Goal: Find contact information: Find contact information

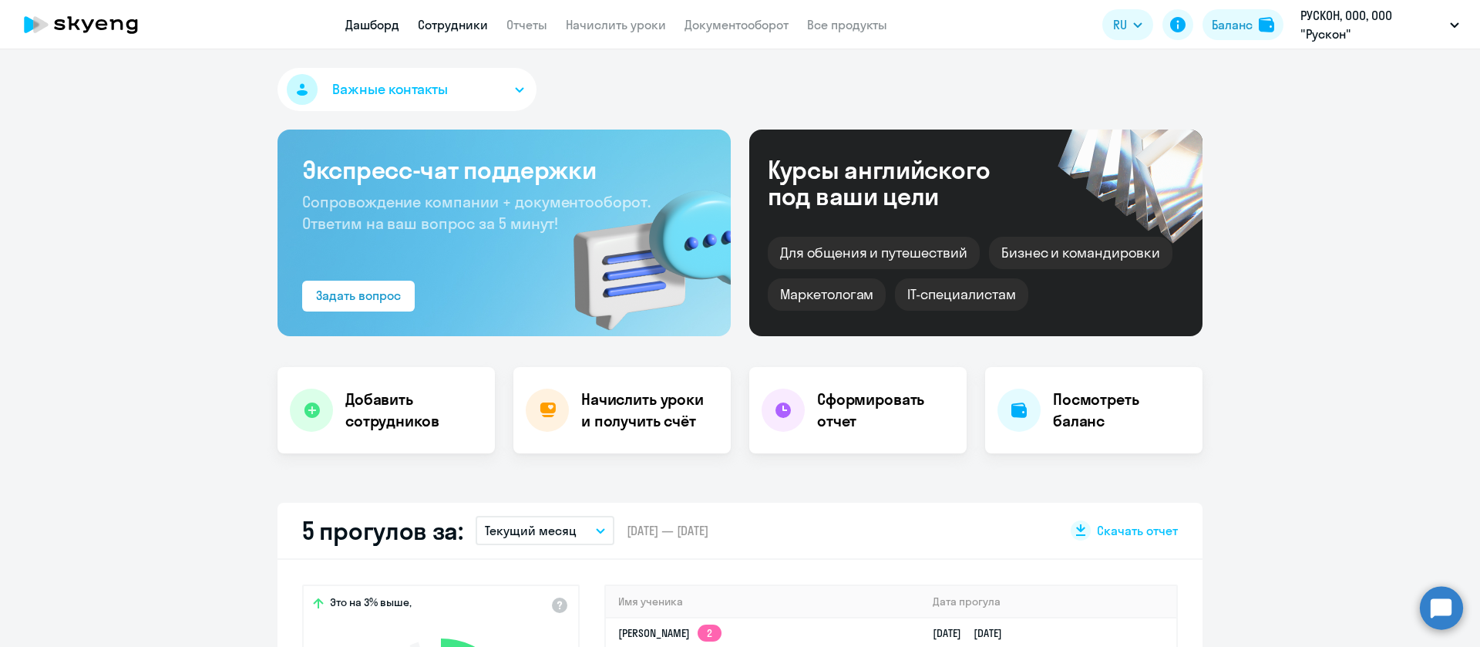
click at [460, 26] on link "Сотрудники" at bounding box center [453, 24] width 70 height 15
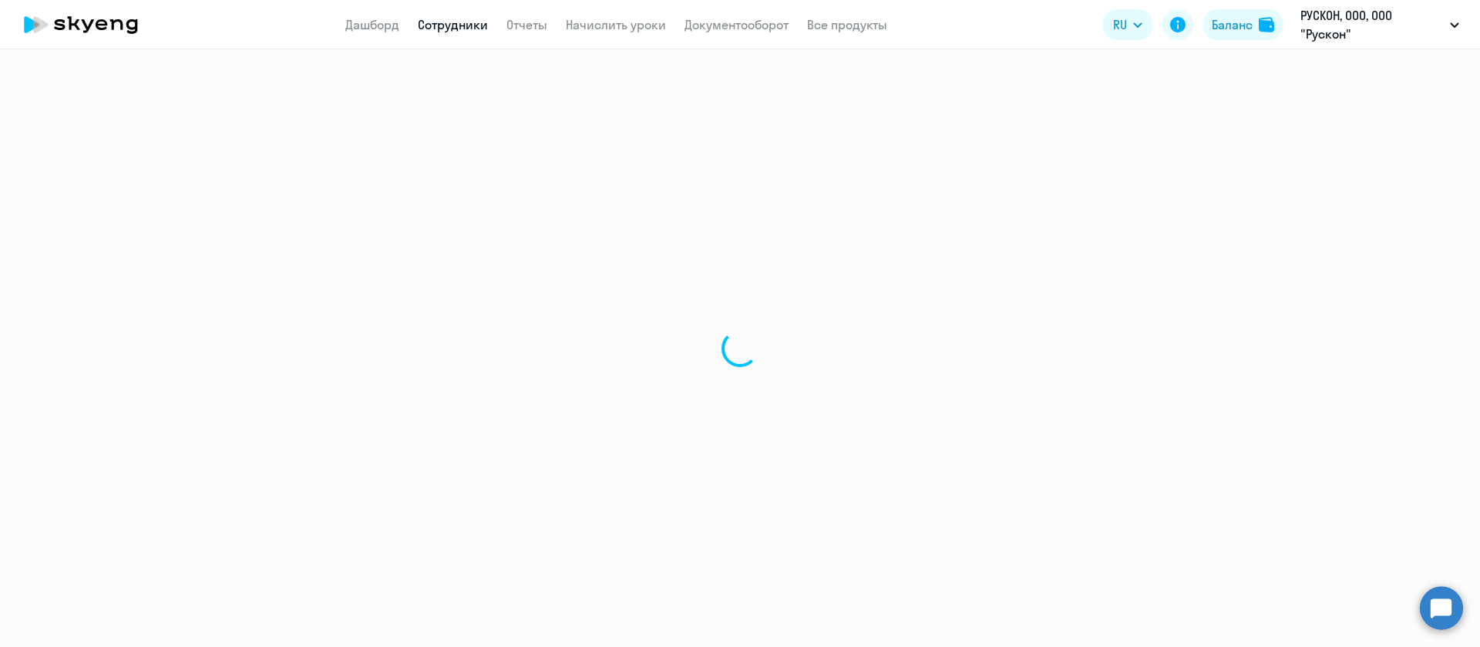
select select "30"
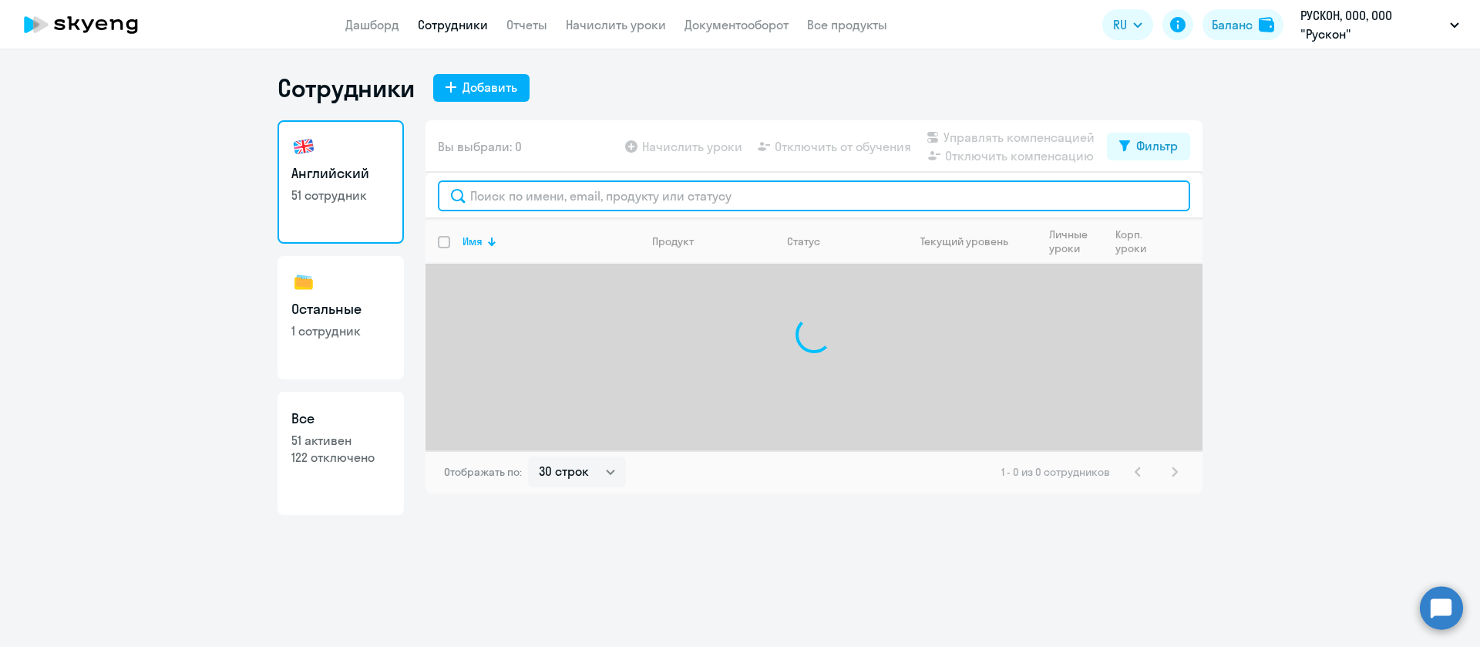
click at [495, 194] on input "text" at bounding box center [814, 195] width 752 height 31
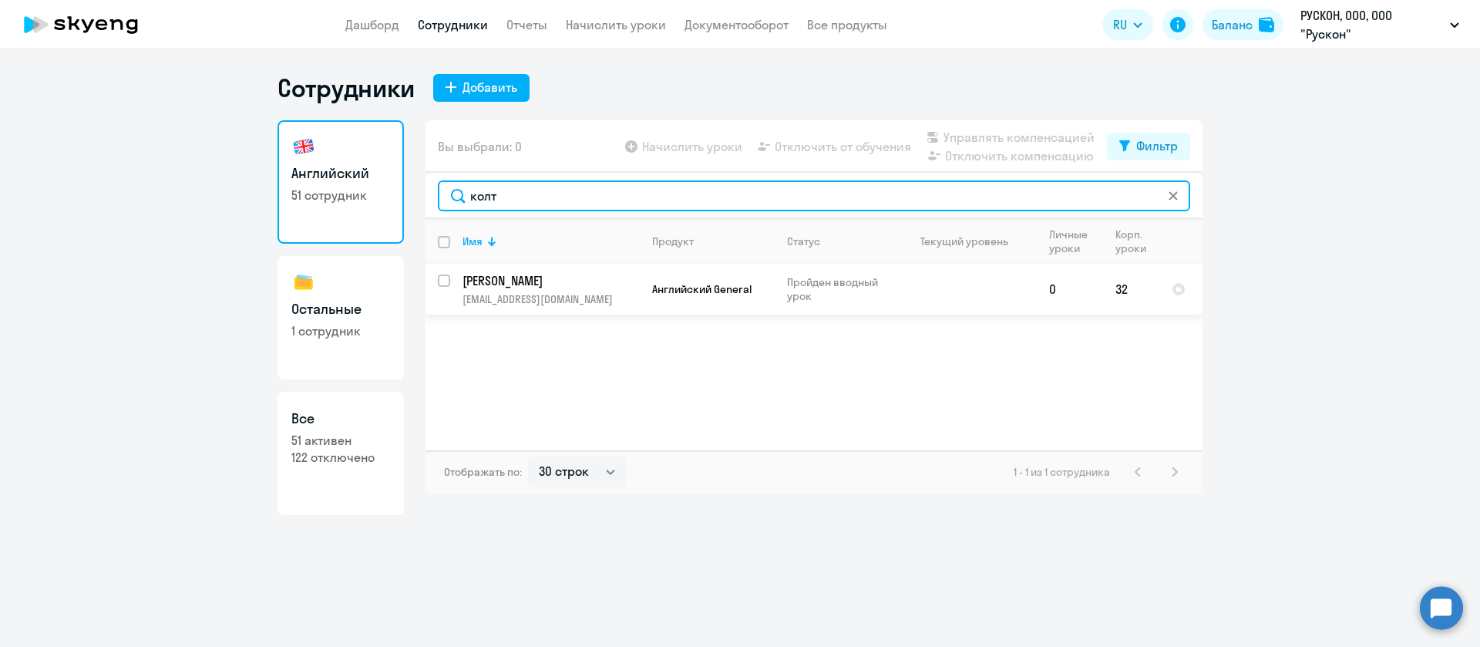
type input "колт"
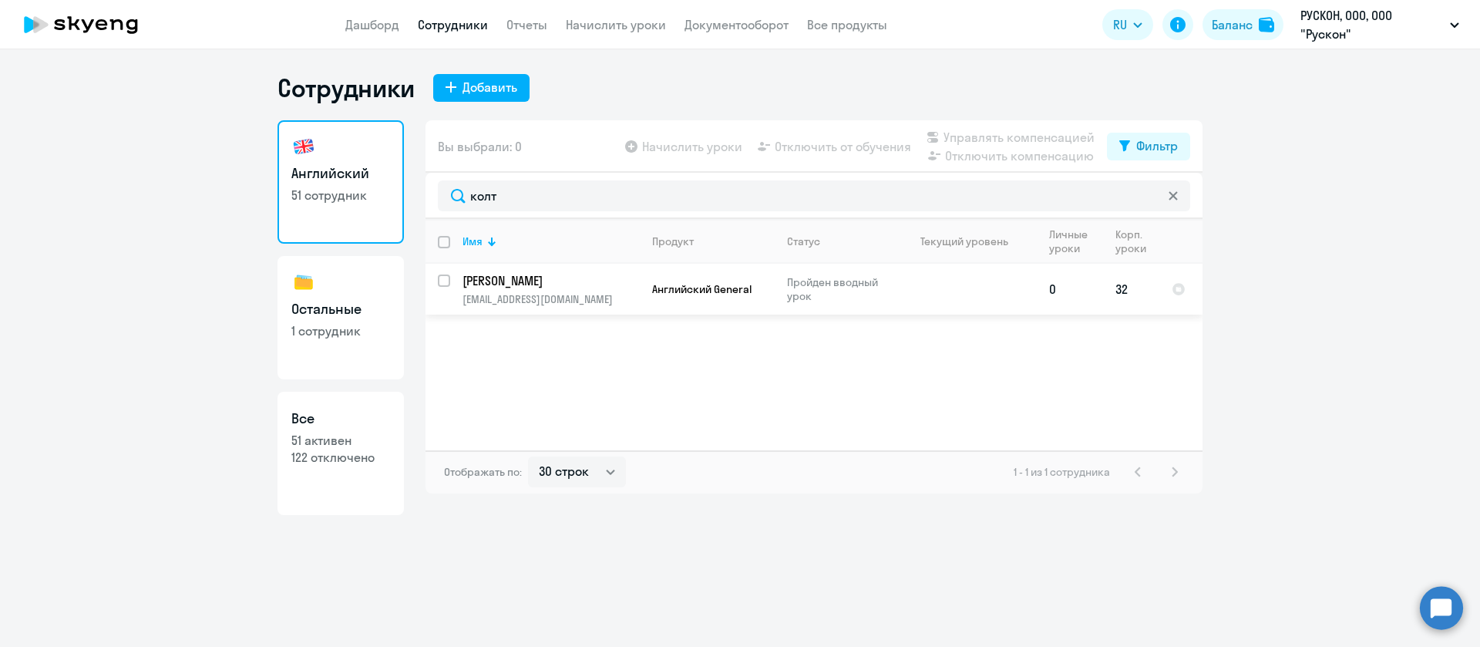
click at [685, 284] on span "Английский General" at bounding box center [701, 289] width 99 height 14
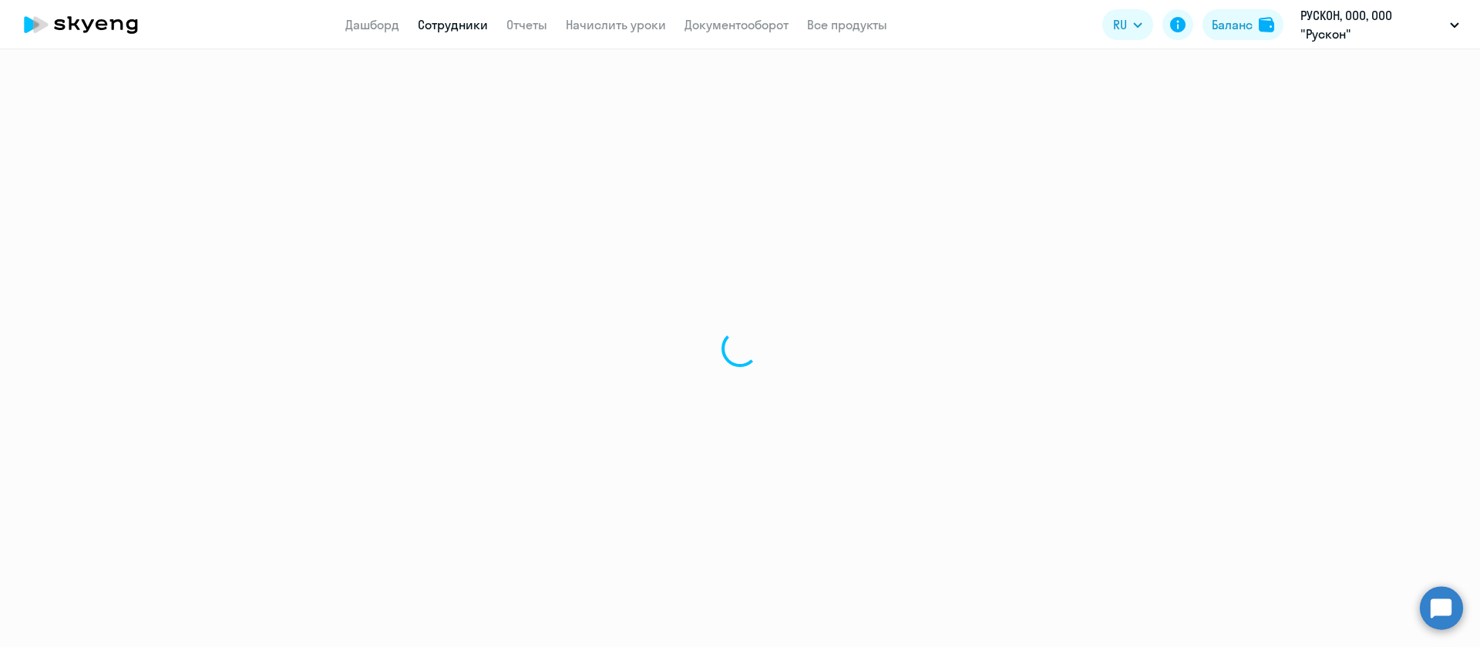
select select "english"
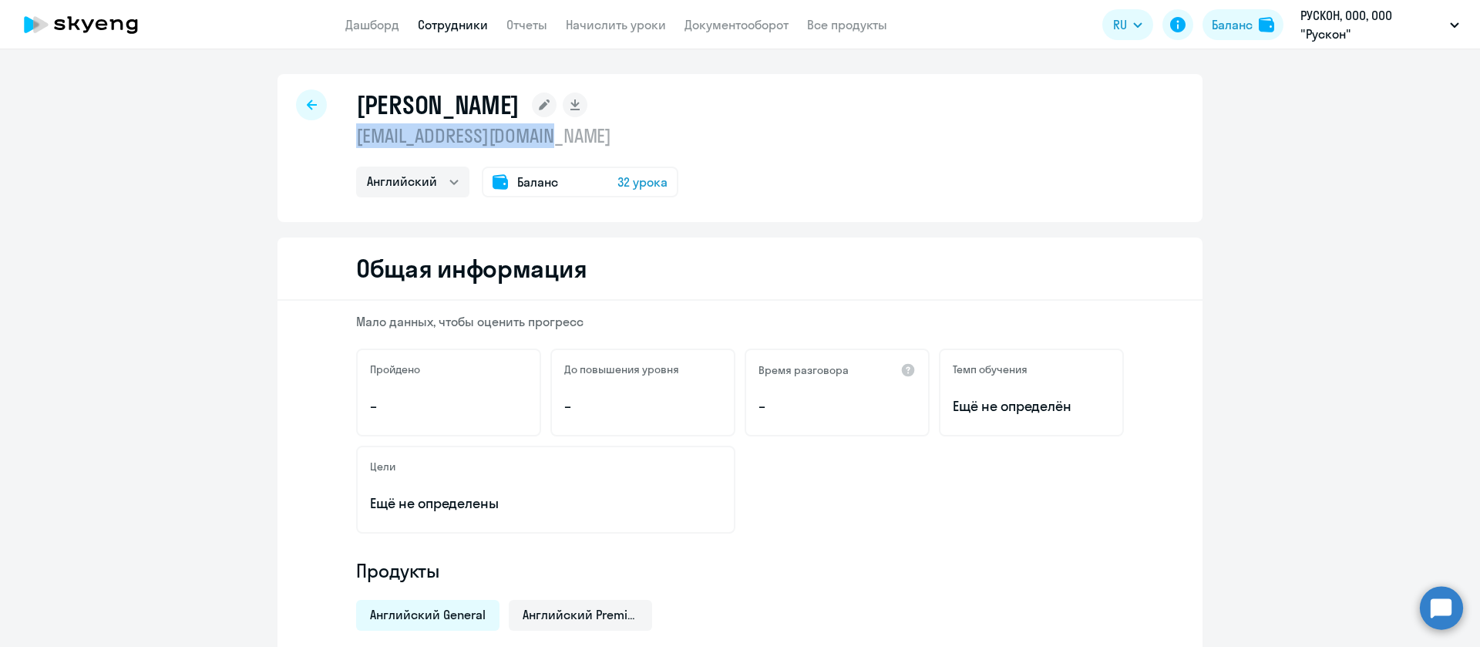
drag, startPoint x: 571, startPoint y: 138, endPoint x: 350, endPoint y: 130, distance: 221.4
click at [356, 130] on p "[EMAIL_ADDRESS][DOMAIN_NAME]" at bounding box center [517, 135] width 322 height 25
copy p "[EMAIL_ADDRESS][DOMAIN_NAME]"
